Goal: Contribute content: Contribute content

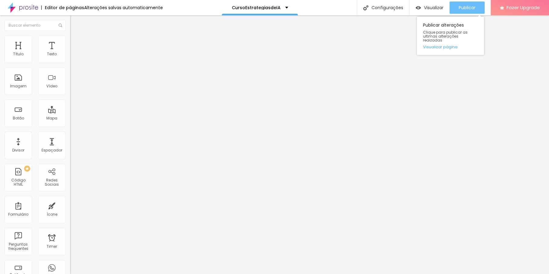
click at [467, 5] on span "Publicar" at bounding box center [467, 7] width 17 height 5
click at [477, 12] on button "Publicar" at bounding box center [467, 8] width 35 height 12
click at [70, 118] on input "16" at bounding box center [81, 121] width 23 height 6
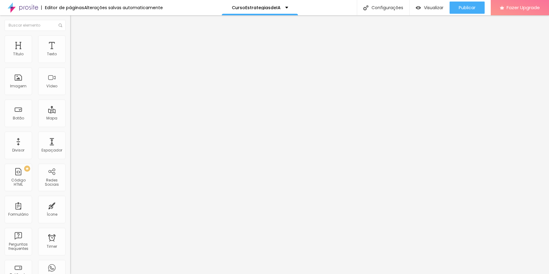
drag, startPoint x: 61, startPoint y: 59, endPoint x: 65, endPoint y: 60, distance: 3.8
click at [70, 60] on div "16 Tamanho do texto" at bounding box center [105, 85] width 70 height 86
click at [459, 9] on span "Publicar" at bounding box center [467, 7] width 17 height 5
click at [474, 9] on span "Publicar" at bounding box center [467, 7] width 17 height 5
click at [70, 42] on li "Avançado" at bounding box center [105, 45] width 70 height 6
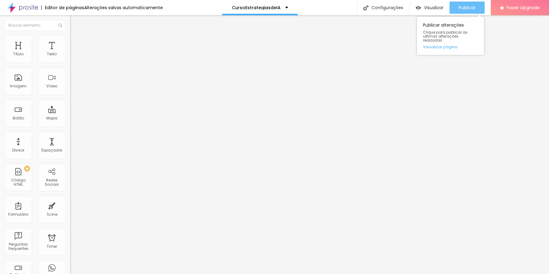
click at [474, 10] on span "Publicar" at bounding box center [467, 7] width 17 height 5
